Goal: Entertainment & Leisure: Browse casually

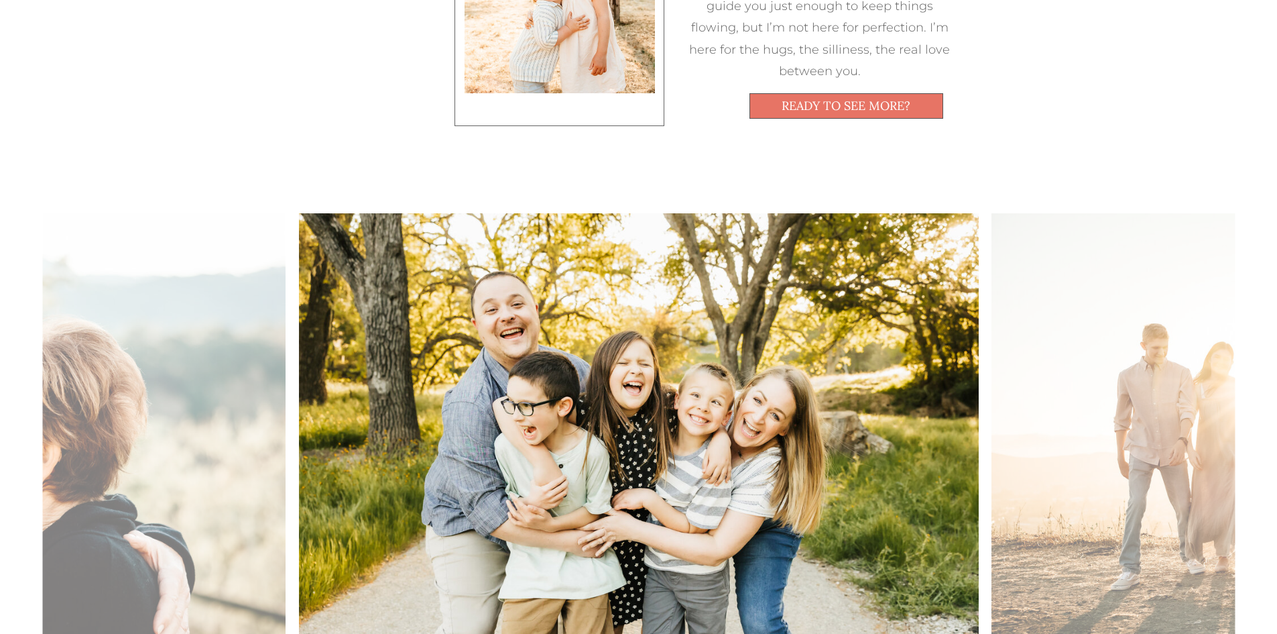
scroll to position [1408, 0]
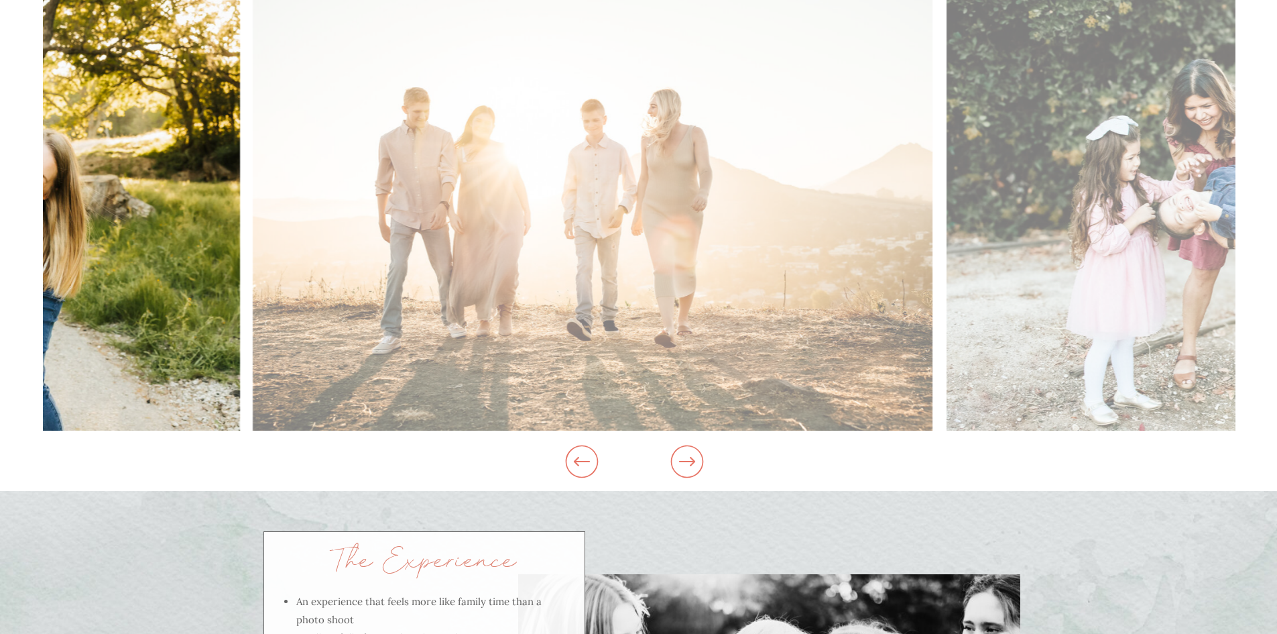
click at [425, 285] on img at bounding box center [593, 203] width 680 height 453
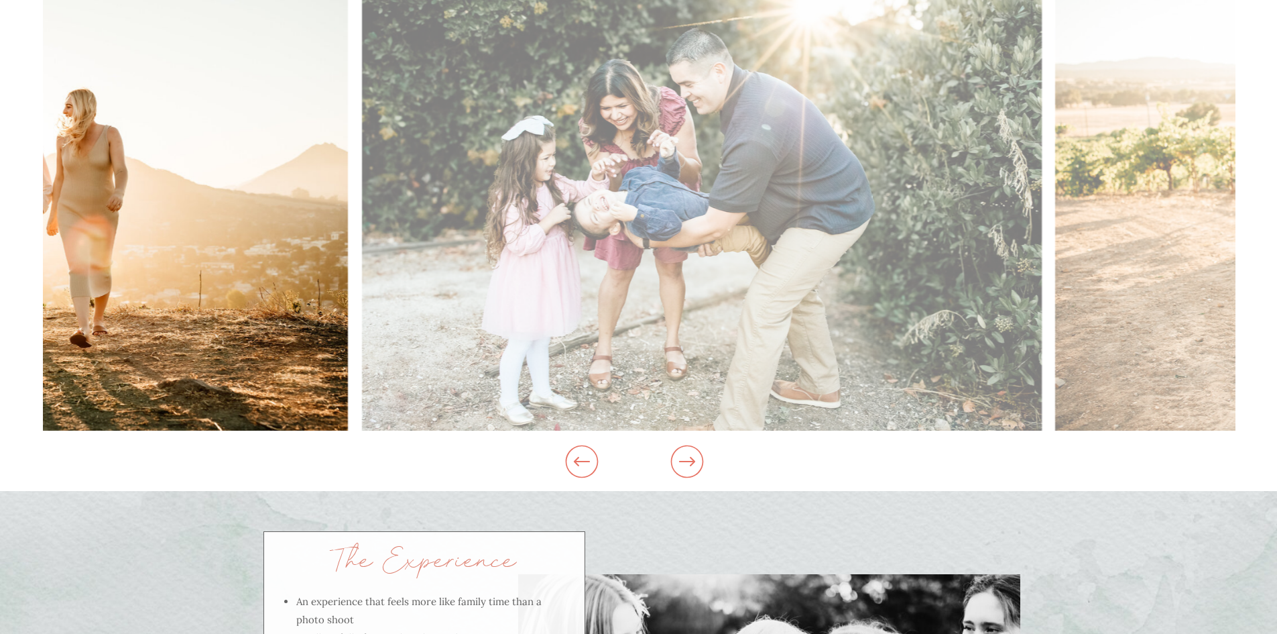
click at [337, 275] on img at bounding box center [8, 203] width 680 height 453
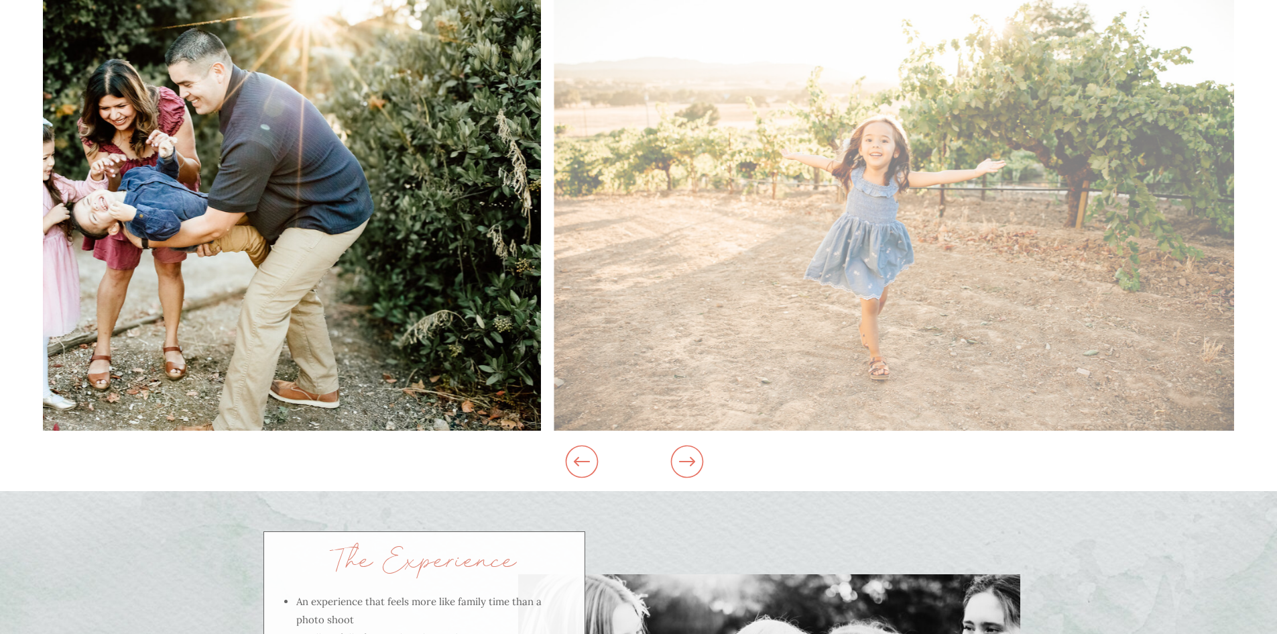
click at [174, 268] on img at bounding box center [201, 203] width 680 height 453
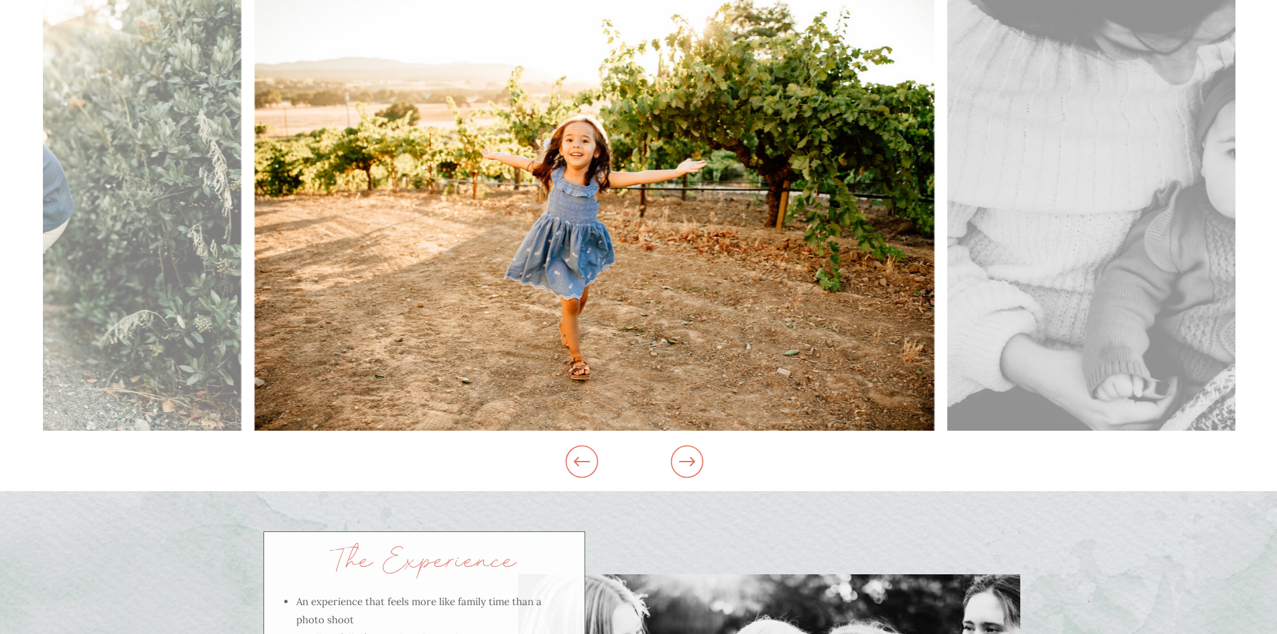
click at [274, 239] on img at bounding box center [594, 203] width 680 height 453
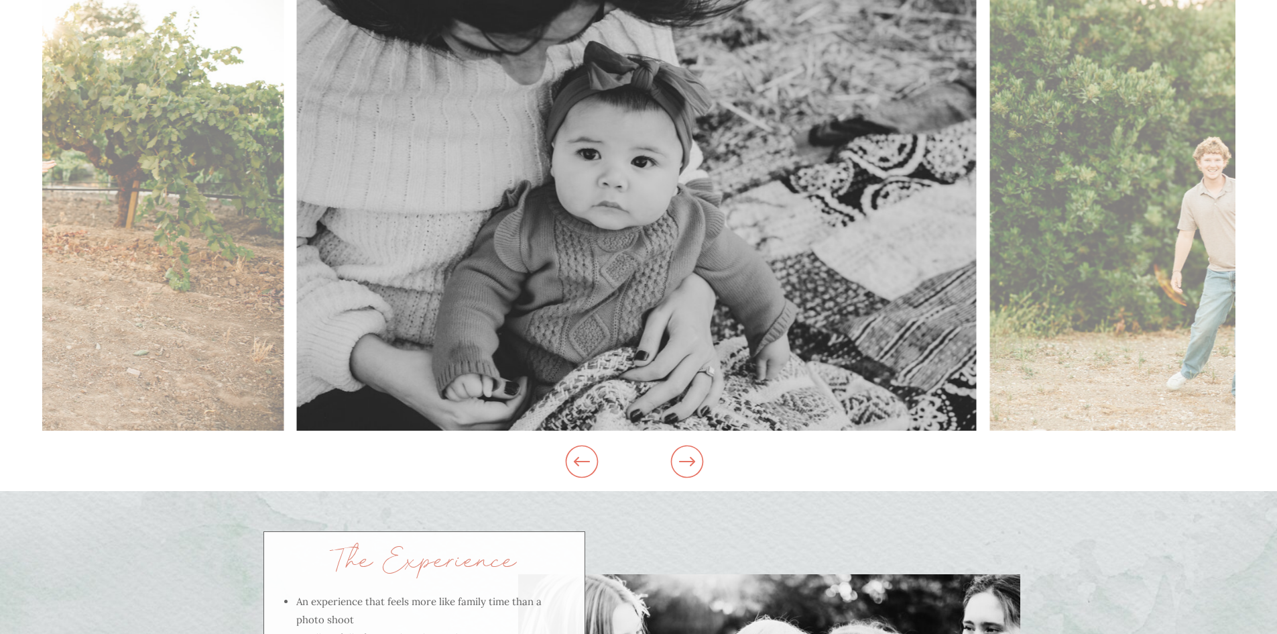
click at [320, 233] on img at bounding box center [637, 203] width 680 height 453
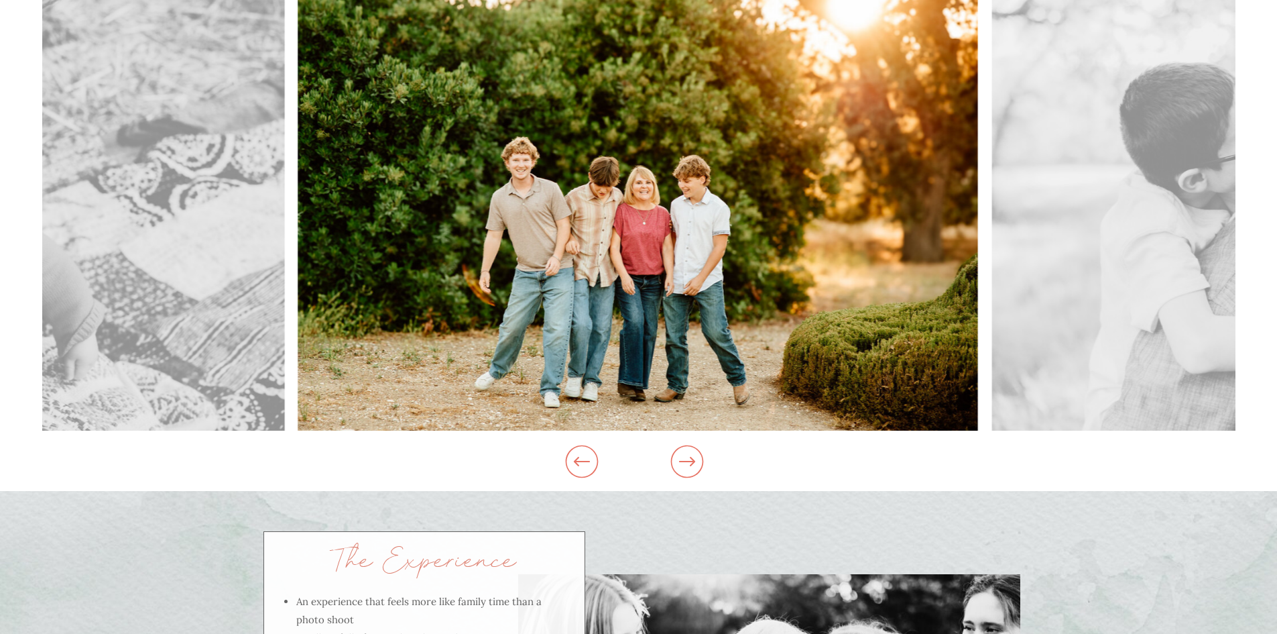
click at [460, 230] on img at bounding box center [638, 203] width 680 height 453
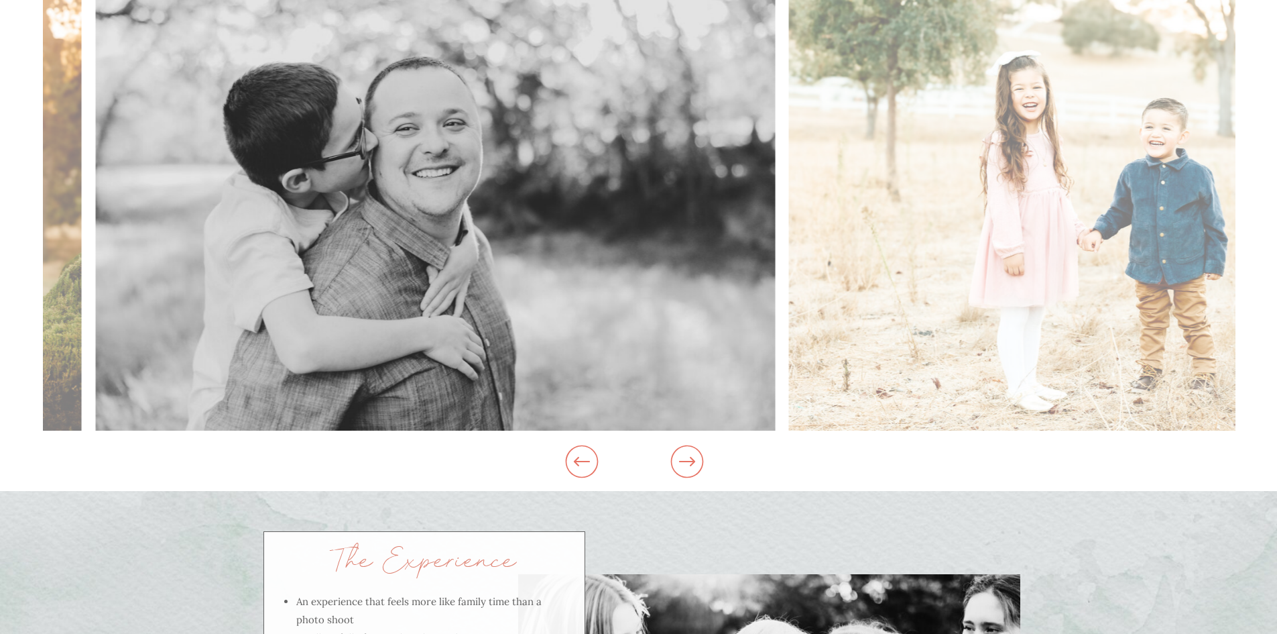
click at [383, 246] on img at bounding box center [435, 203] width 680 height 453
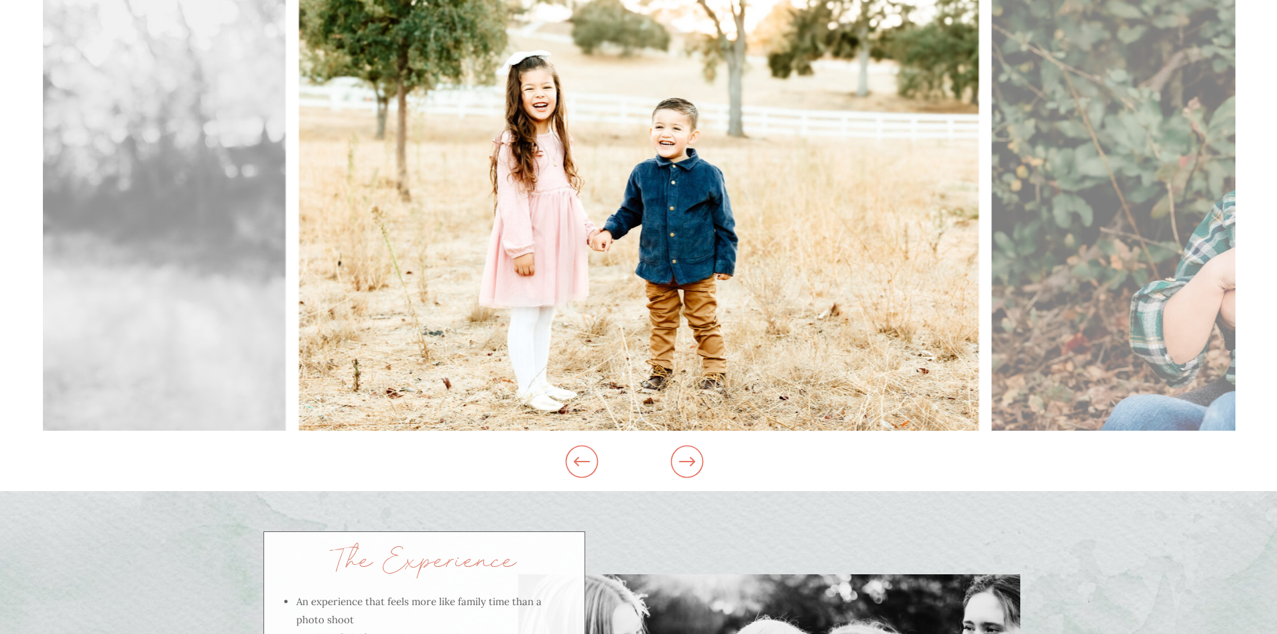
click at [589, 235] on img at bounding box center [638, 203] width 680 height 453
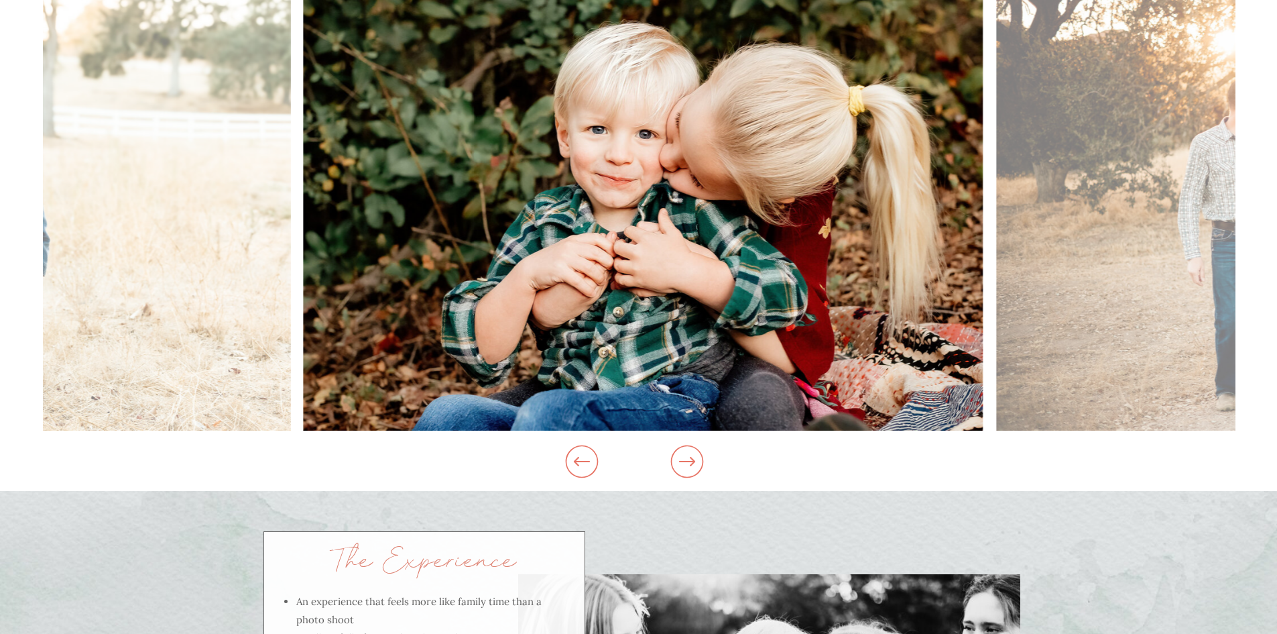
click at [526, 239] on img at bounding box center [644, 203] width 680 height 453
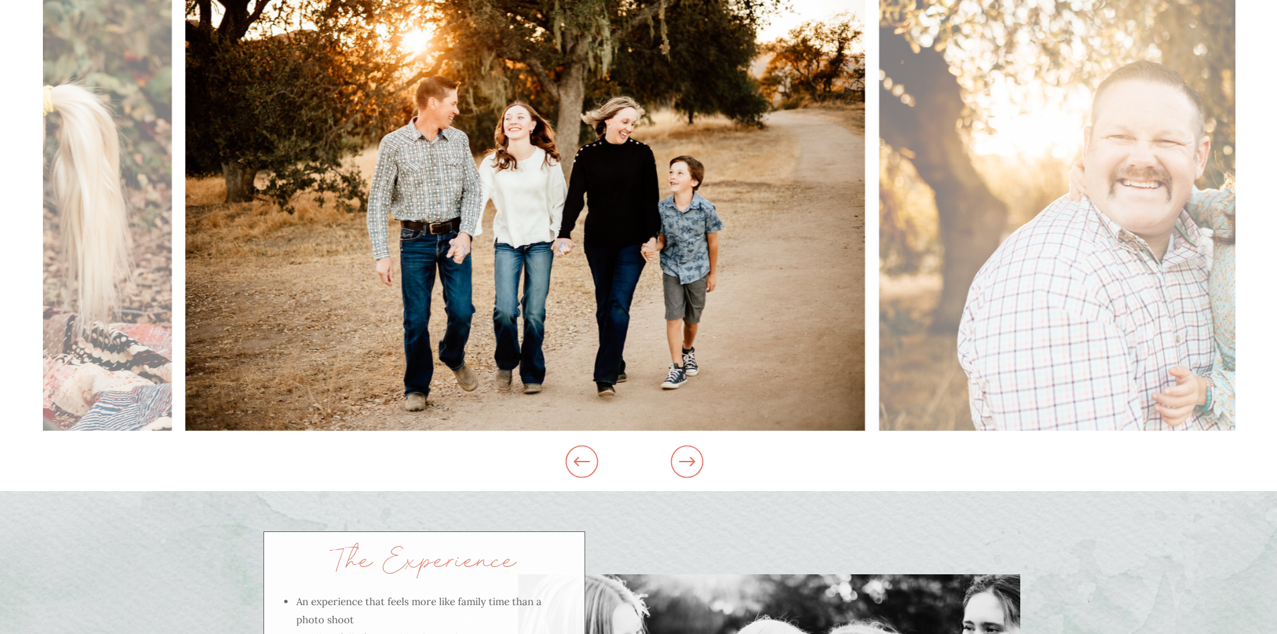
click at [505, 274] on img at bounding box center [526, 203] width 680 height 453
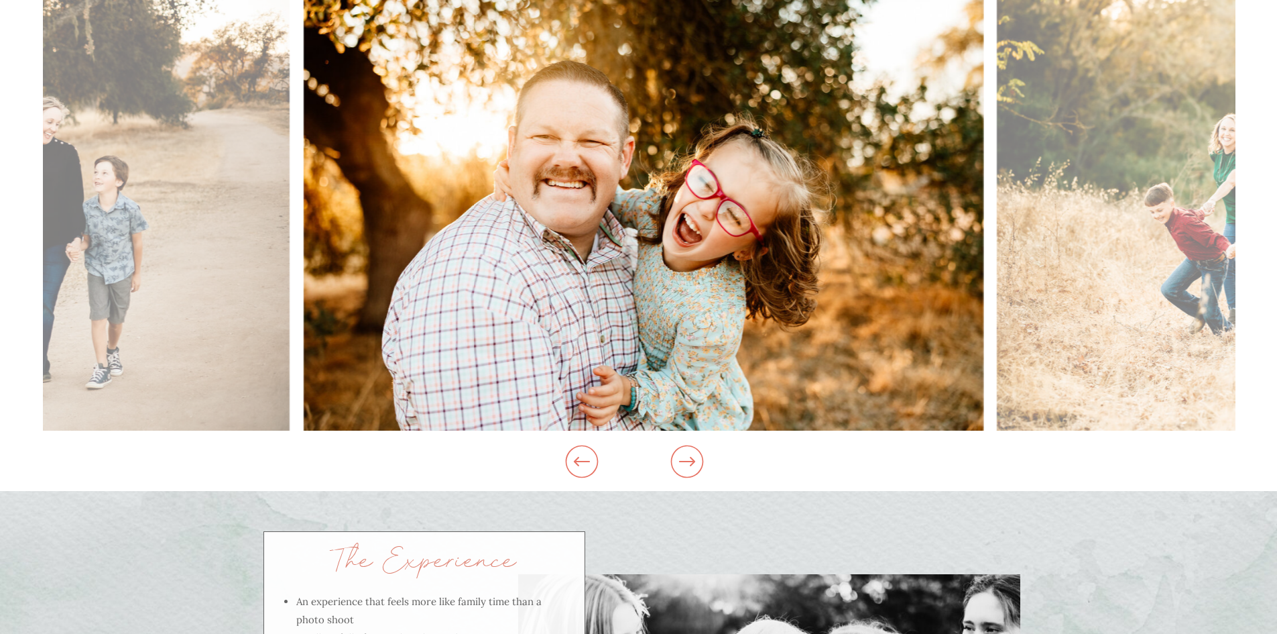
click at [304, 282] on img at bounding box center [644, 203] width 680 height 453
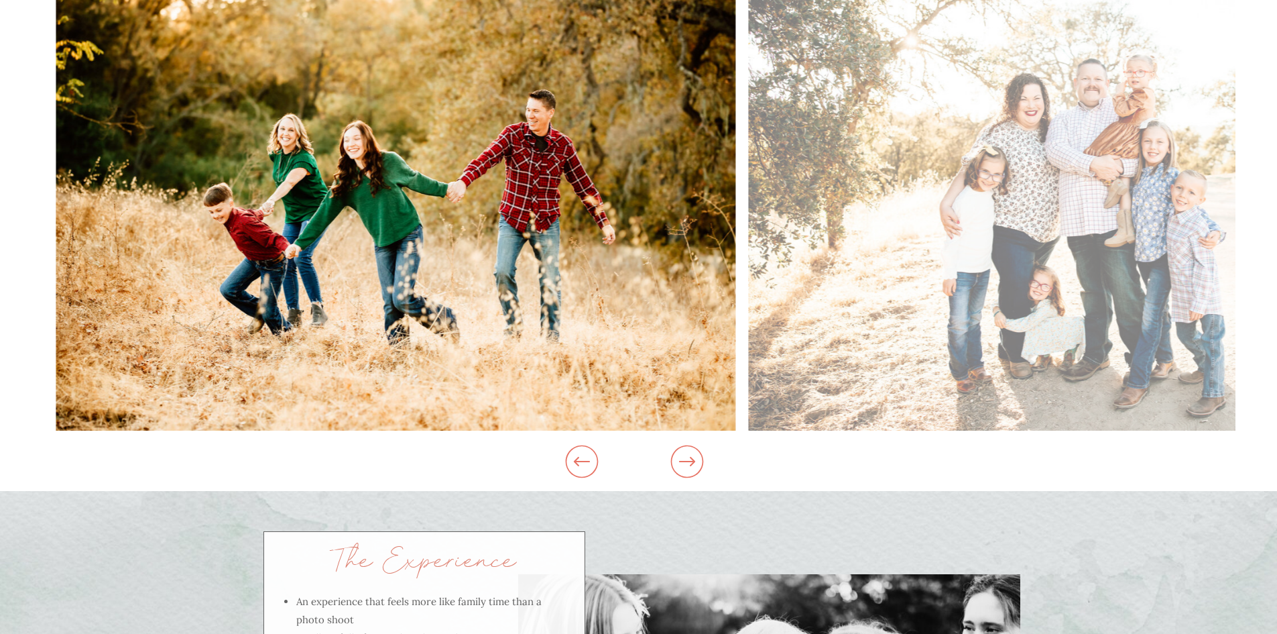
click at [330, 300] on img at bounding box center [396, 203] width 680 height 453
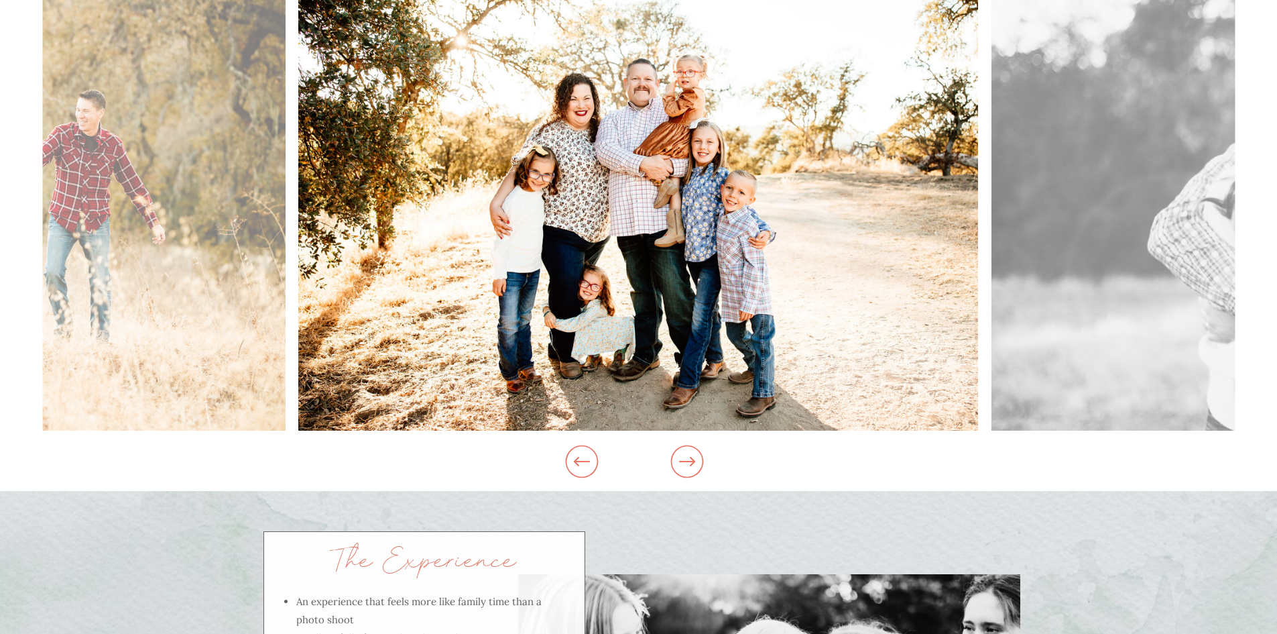
click at [325, 292] on img at bounding box center [638, 203] width 680 height 453
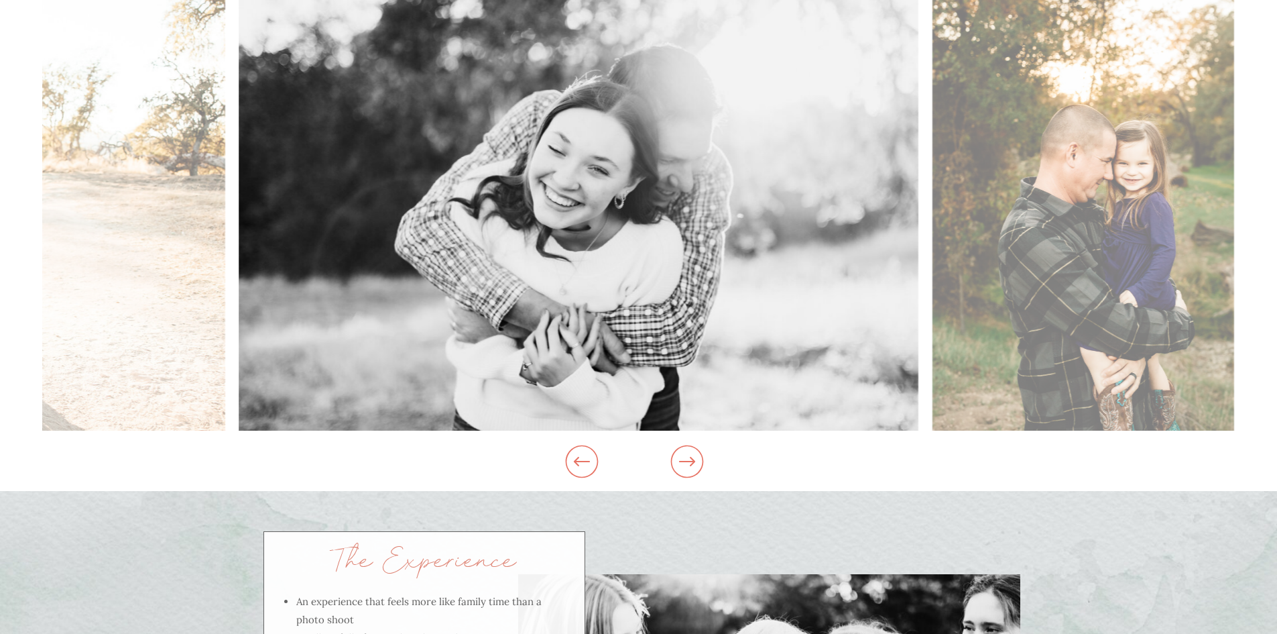
click at [748, 267] on img at bounding box center [579, 203] width 680 height 453
